Goal: Find specific page/section: Find specific page/section

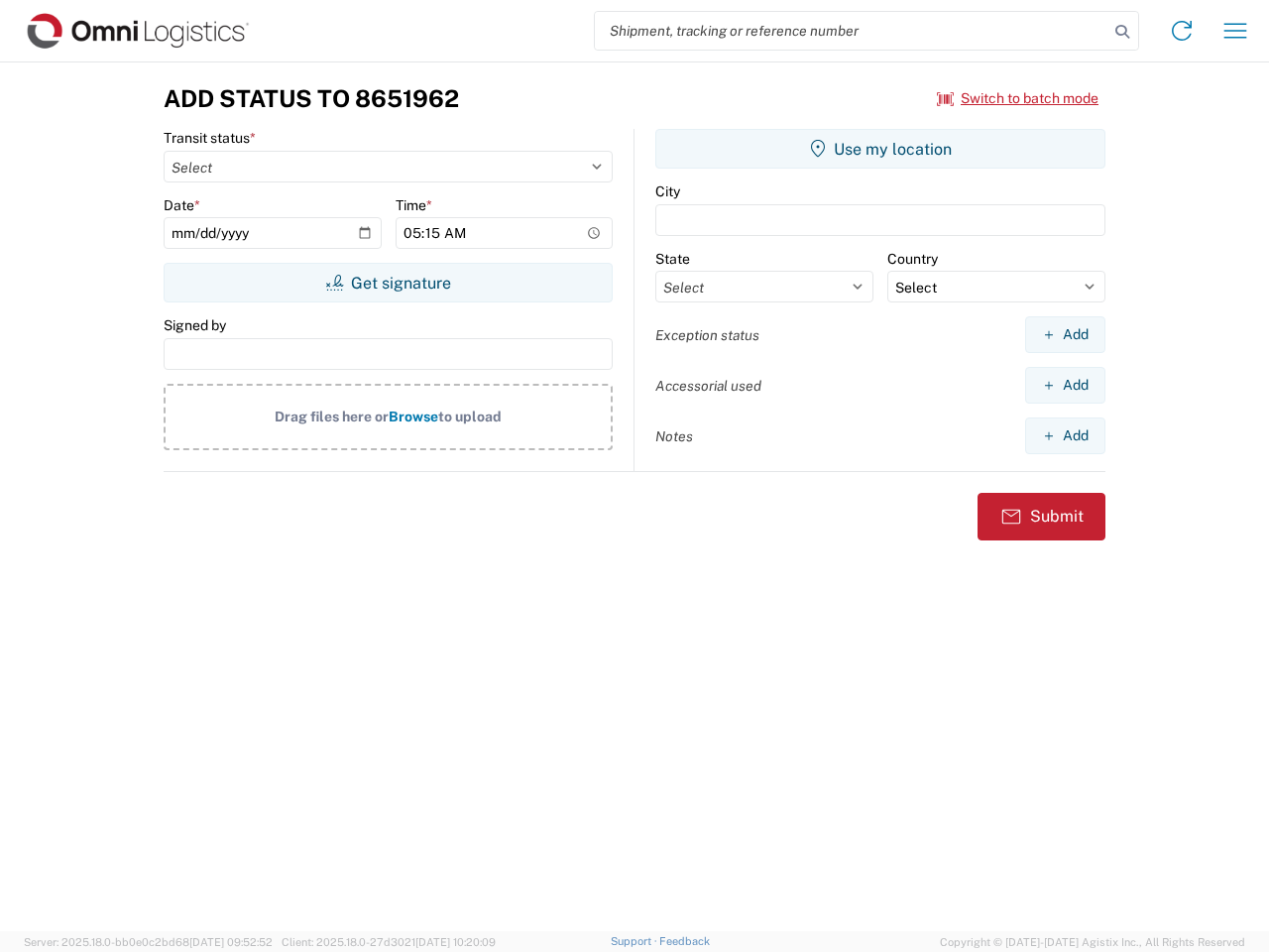
click at [852, 31] on input "search" at bounding box center [852, 31] width 514 height 38
click at [1123, 32] on icon at bounding box center [1123, 32] width 28 height 28
click at [1182, 31] on icon at bounding box center [1182, 31] width 32 height 32
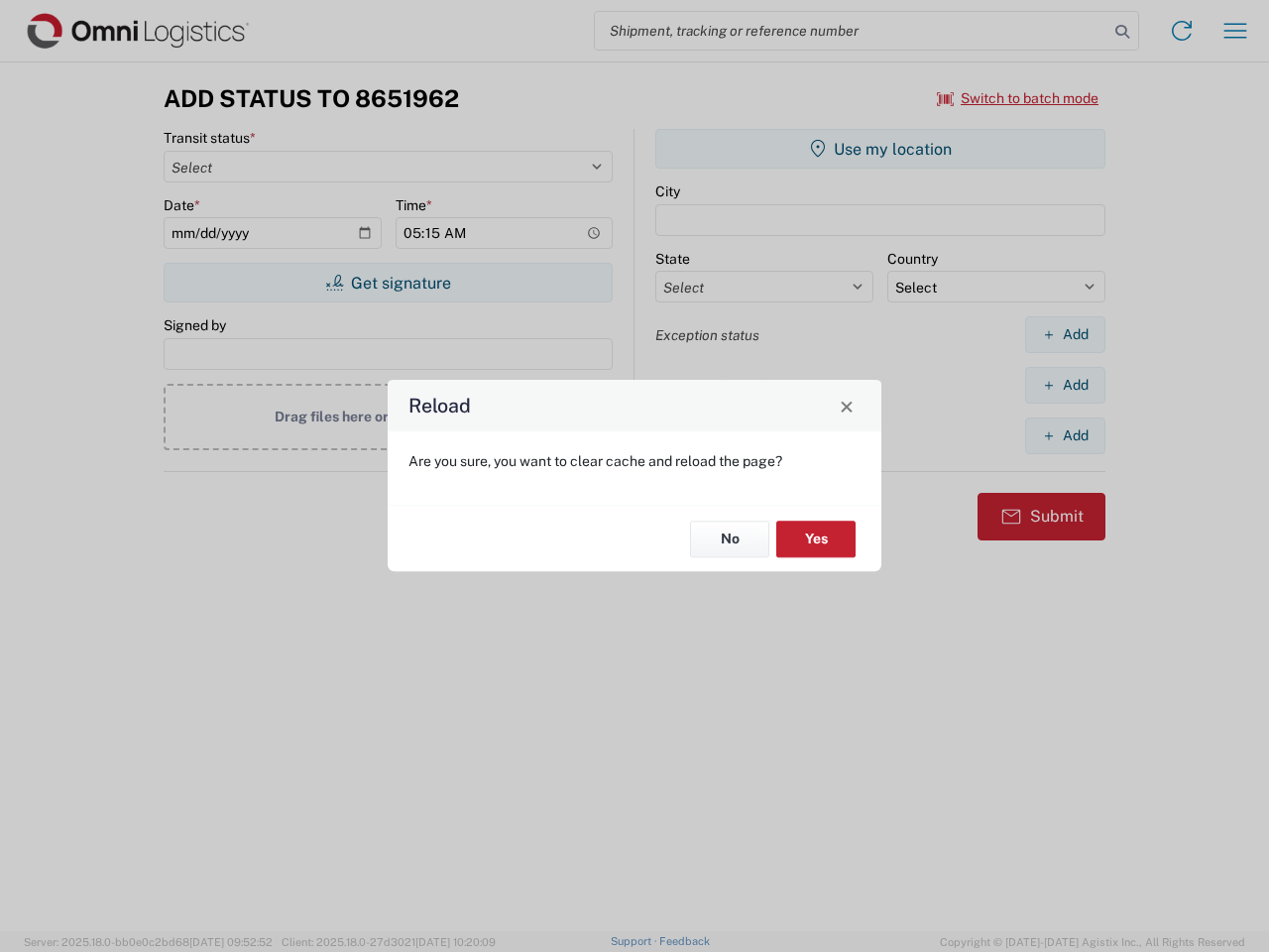
click at [1236, 31] on div "Reload Are you sure, you want to clear cache and reload the page? No Yes" at bounding box center [634, 476] width 1269 height 952
click at [1018, 98] on div "Reload Are you sure, you want to clear cache and reload the page? No Yes" at bounding box center [634, 476] width 1269 height 952
click at [388, 283] on div "Reload Are you sure, you want to clear cache and reload the page? No Yes" at bounding box center [634, 476] width 1269 height 952
click at [880, 149] on div "Reload Are you sure, you want to clear cache and reload the page? No Yes" at bounding box center [634, 476] width 1269 height 952
click at [1065, 334] on div "Reload Are you sure, you want to clear cache and reload the page? No Yes" at bounding box center [634, 476] width 1269 height 952
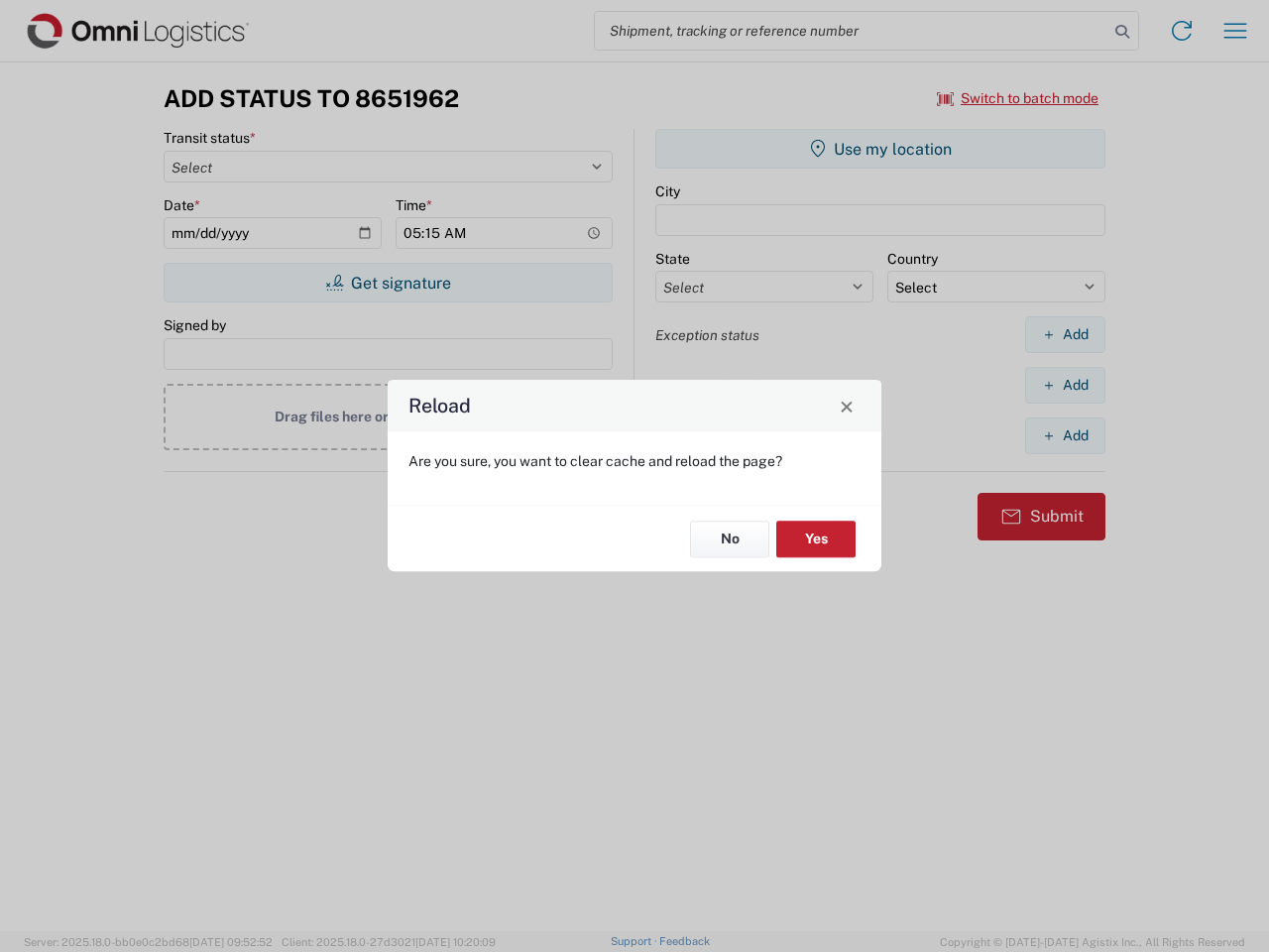
click at [1065, 385] on div "Reload Are you sure, you want to clear cache and reload the page? No Yes" at bounding box center [634, 476] width 1269 height 952
click at [1065, 436] on div "Reload Are you sure, you want to clear cache and reload the page? No Yes" at bounding box center [634, 476] width 1269 height 952
